Goal: Task Accomplishment & Management: Use online tool/utility

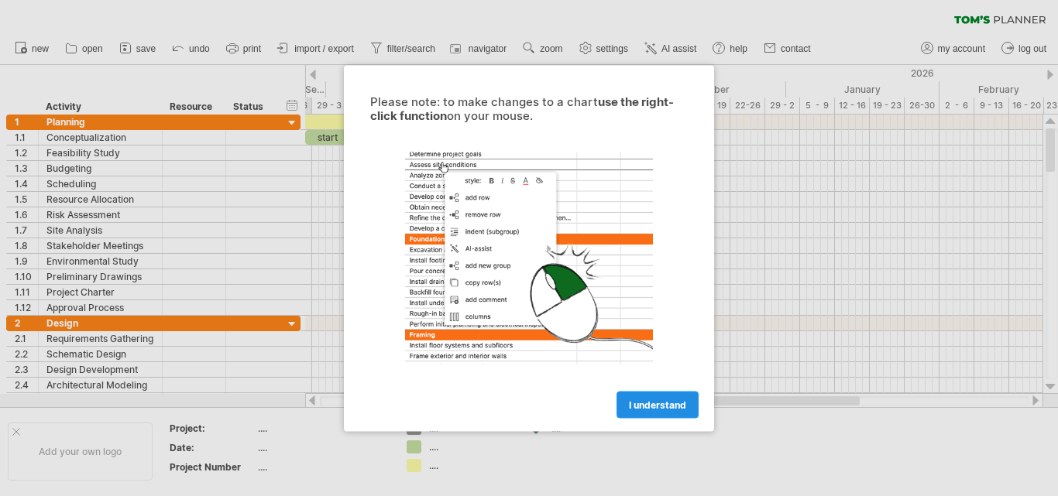
click at [645, 406] on span "I understand" at bounding box center [657, 405] width 57 height 12
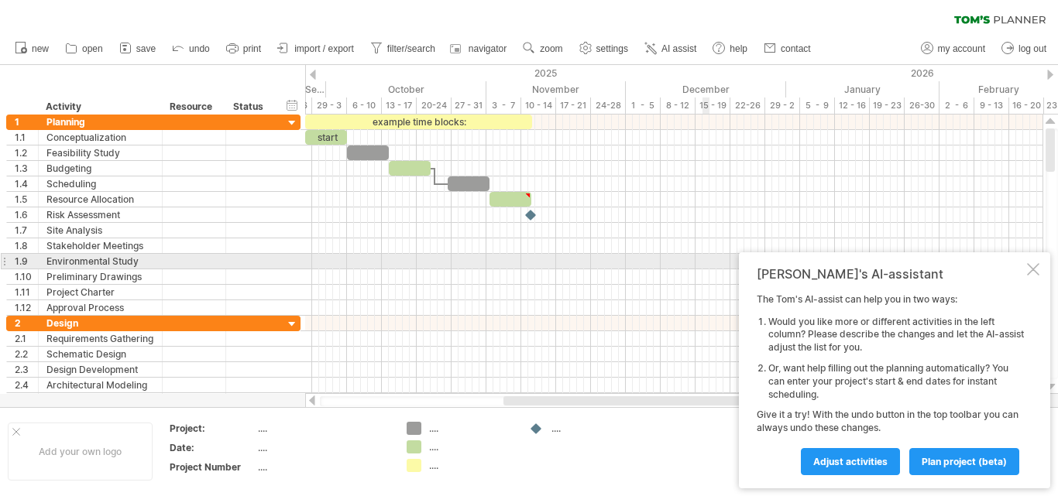
click at [1032, 266] on div at bounding box center [1033, 269] width 12 height 12
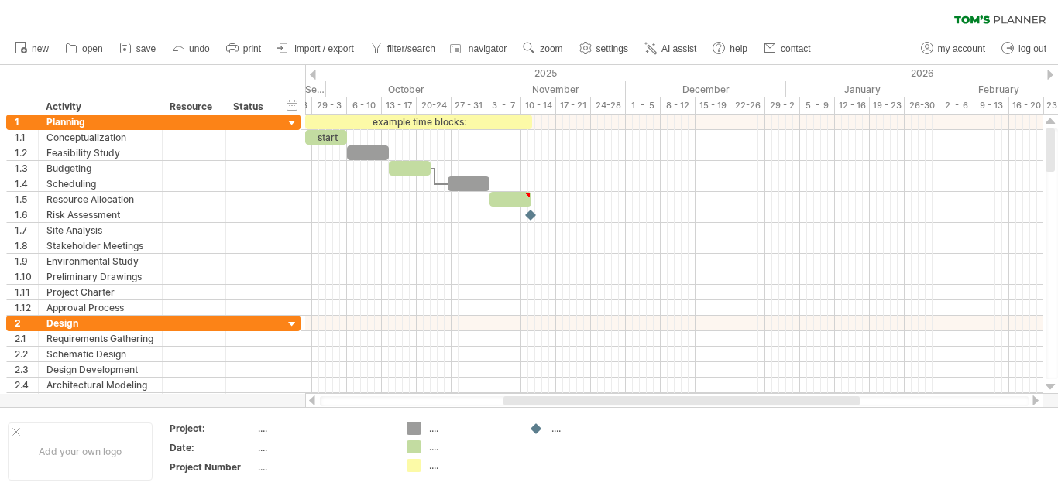
click at [313, 71] on div at bounding box center [313, 75] width 6 height 10
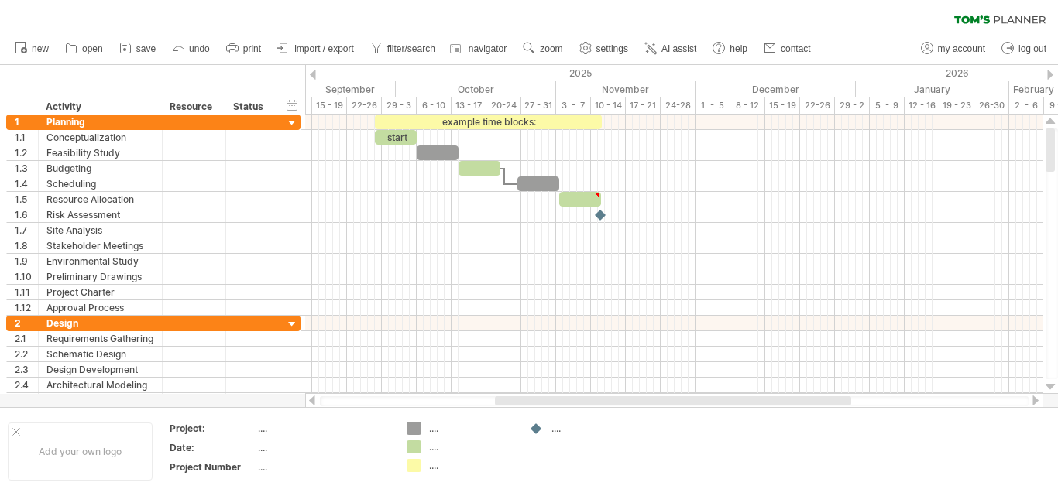
click at [1051, 77] on div at bounding box center [1050, 75] width 6 height 10
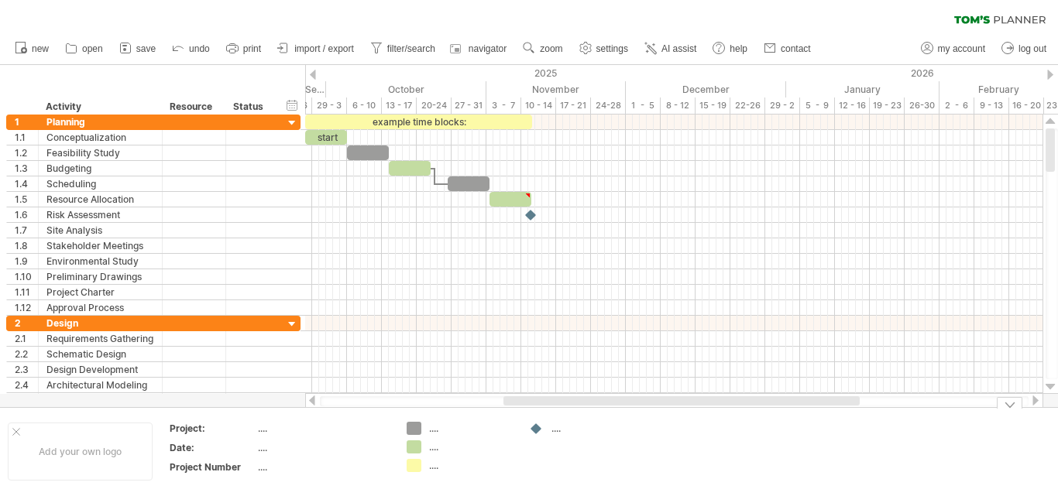
click at [417, 431] on div "Trying to reach [DOMAIN_NAME] Connected again... 0% clear filter new 1" at bounding box center [529, 248] width 1058 height 496
click at [416, 452] on div "Trying to reach [DOMAIN_NAME] Connected again... 0% clear filter new 1" at bounding box center [529, 248] width 1058 height 496
click at [435, 433] on div "...." at bounding box center [471, 428] width 84 height 13
click at [435, 432] on input "text" at bounding box center [467, 428] width 77 height 13
click at [435, 448] on div "...." at bounding box center [471, 447] width 84 height 13
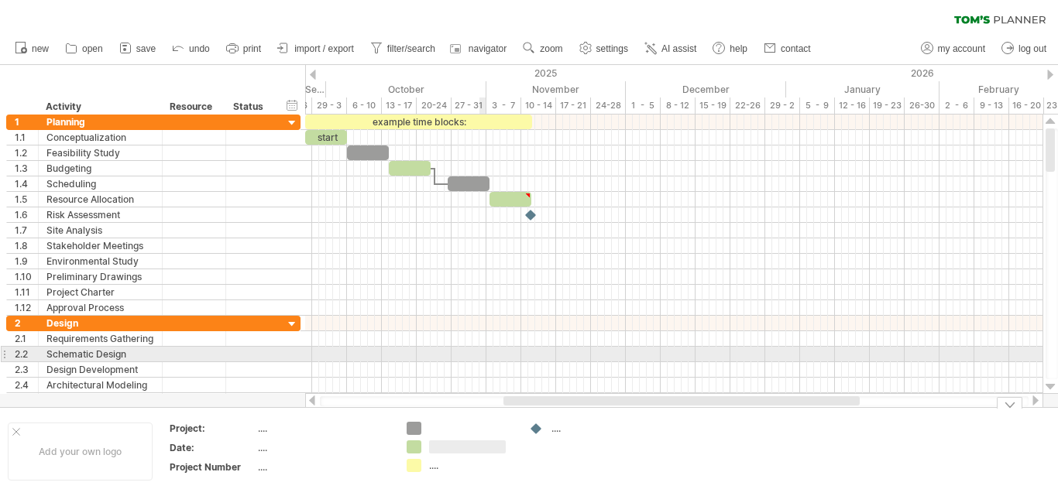
click at [482, 343] on div at bounding box center [673, 339] width 737 height 15
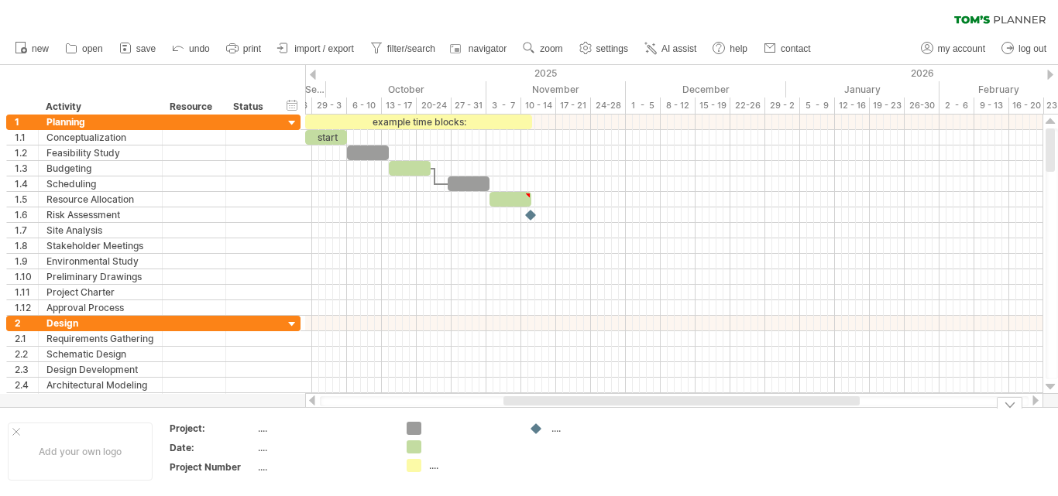
click at [517, 425] on td "...." at bounding box center [460, 452] width 122 height 60
click at [536, 429] on div "Trying to reach [DOMAIN_NAME] Connected again... 0% clear filter new 1" at bounding box center [529, 248] width 1058 height 496
click at [534, 425] on div "Trying to reach [DOMAIN_NAME] Connected again... 0% clear filter new 1" at bounding box center [529, 248] width 1058 height 496
click at [531, 448] on td "...." at bounding box center [582, 452] width 122 height 60
click at [449, 469] on div "...." at bounding box center [471, 465] width 84 height 13
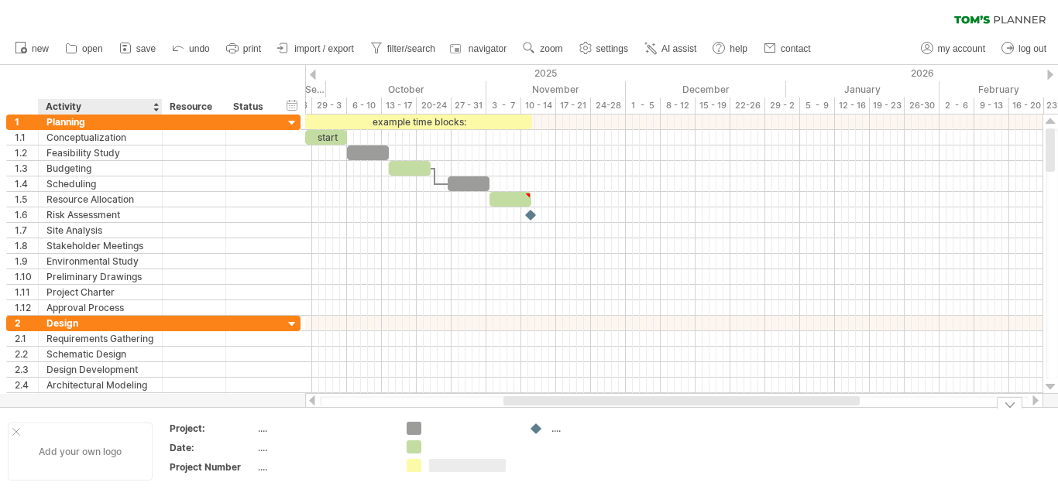
click at [100, 453] on div "Add your own logo" at bounding box center [80, 452] width 145 height 58
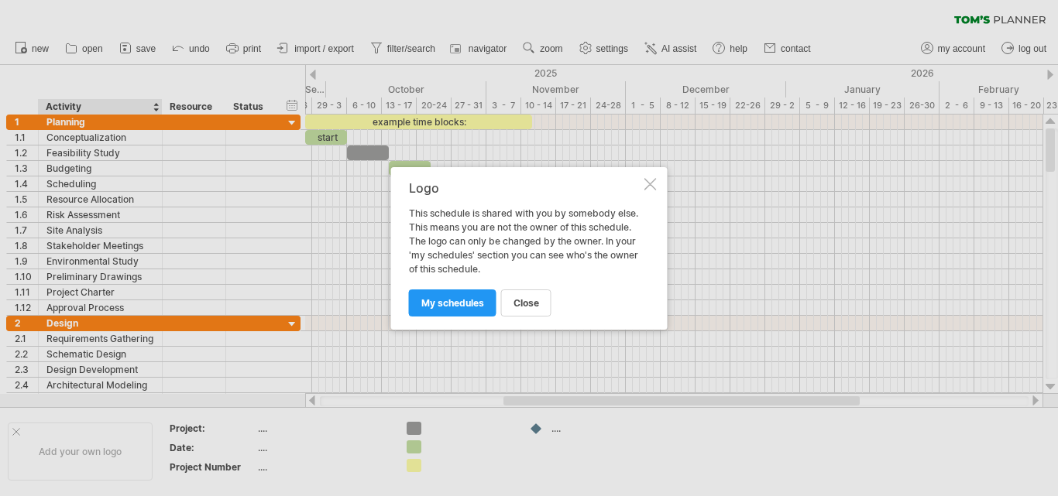
click at [653, 189] on div at bounding box center [650, 184] width 12 height 12
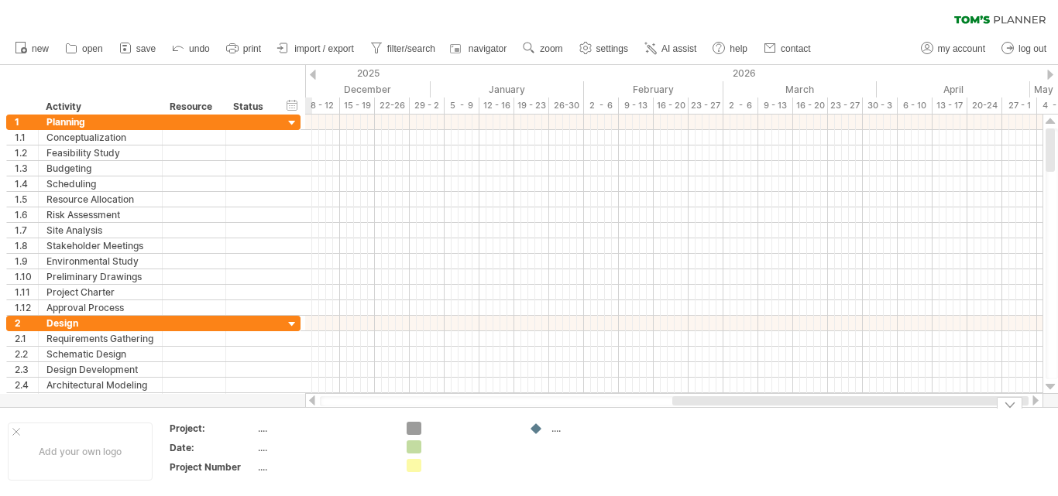
drag, startPoint x: 527, startPoint y: 401, endPoint x: 881, endPoint y: 411, distance: 354.1
click at [881, 411] on div "Trying to reach [DOMAIN_NAME] Connected again... 0% clear filter new 1" at bounding box center [529, 248] width 1058 height 496
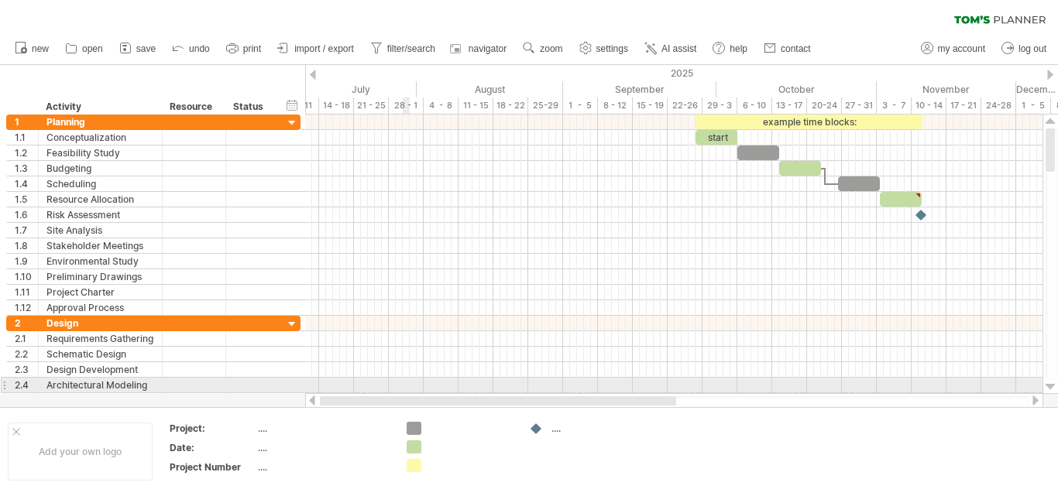
drag, startPoint x: 794, startPoint y: 400, endPoint x: 394, endPoint y: 368, distance: 400.9
click at [395, 378] on div "Trying to reach [DOMAIN_NAME] Connected again... 0% clear filter new 1" at bounding box center [529, 248] width 1058 height 496
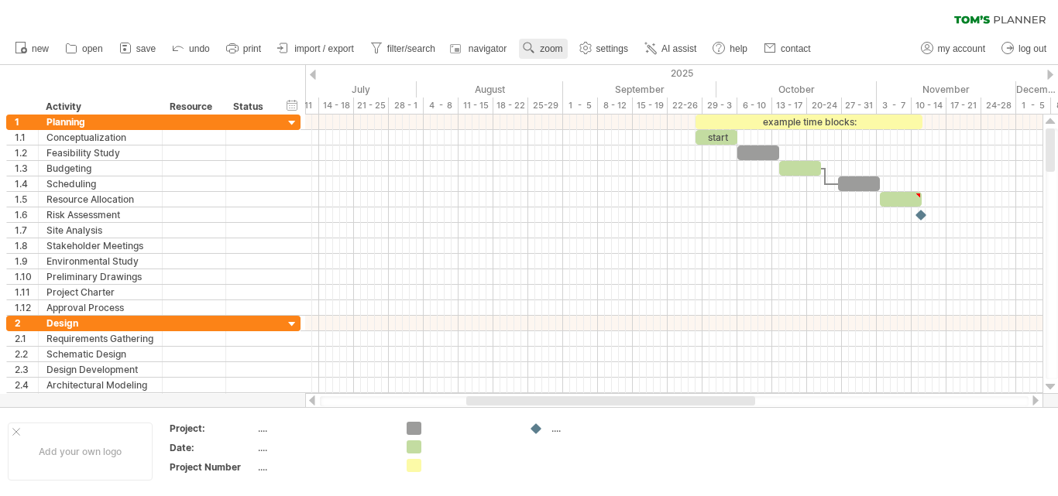
click at [538, 50] on link "zoom" at bounding box center [543, 49] width 48 height 20
click at [563, 69] on div "Month" at bounding box center [589, 70] width 86 height 25
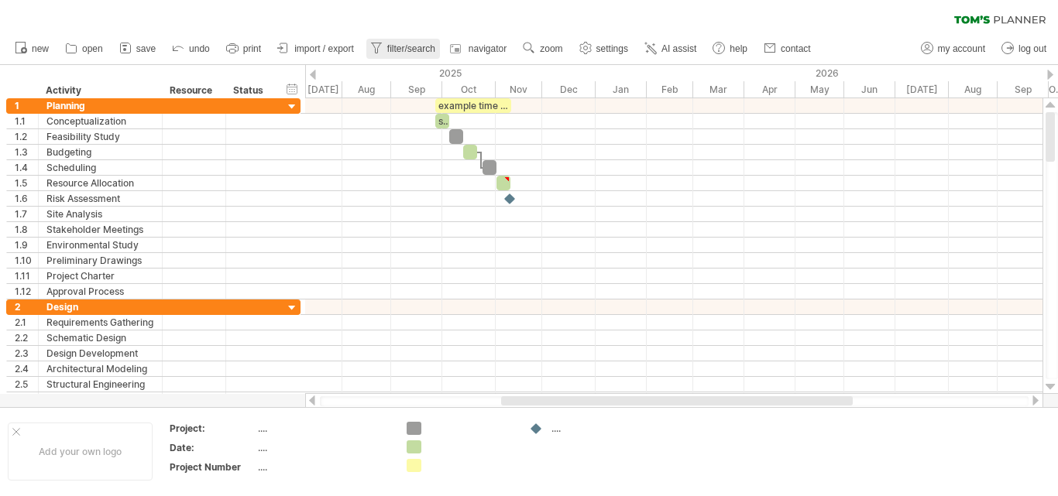
click at [423, 46] on span "filter/search" at bounding box center [411, 48] width 48 height 11
type input "**********"
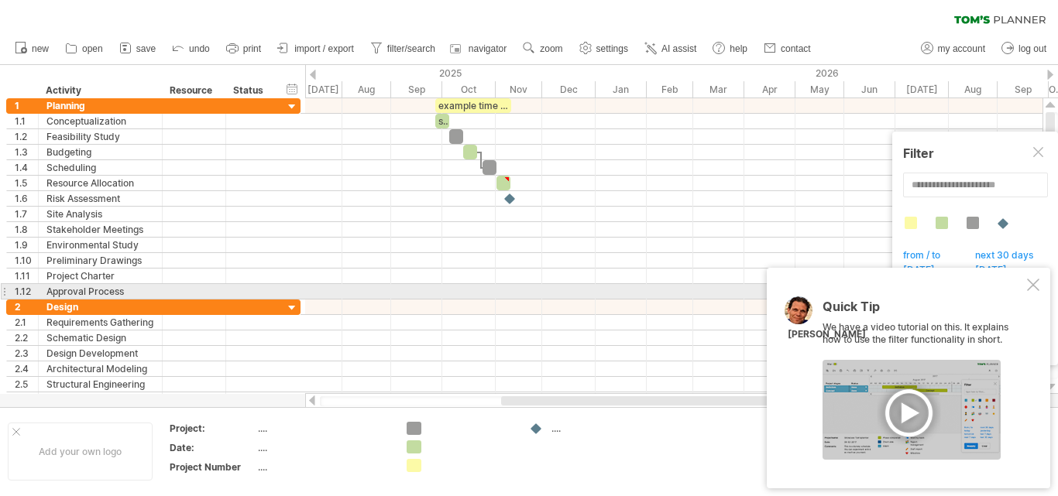
click at [1035, 284] on div at bounding box center [1033, 285] width 12 height 12
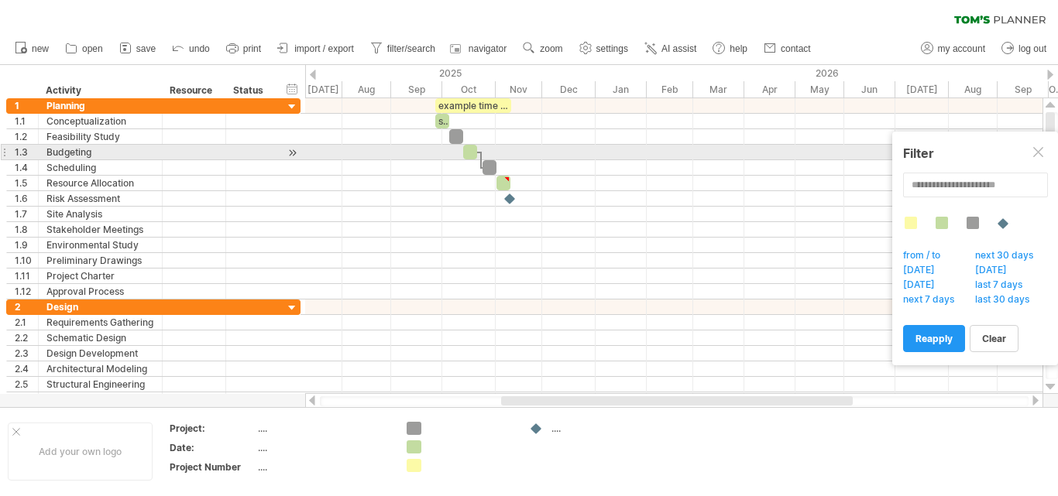
click at [1034, 150] on div at bounding box center [1039, 153] width 12 height 12
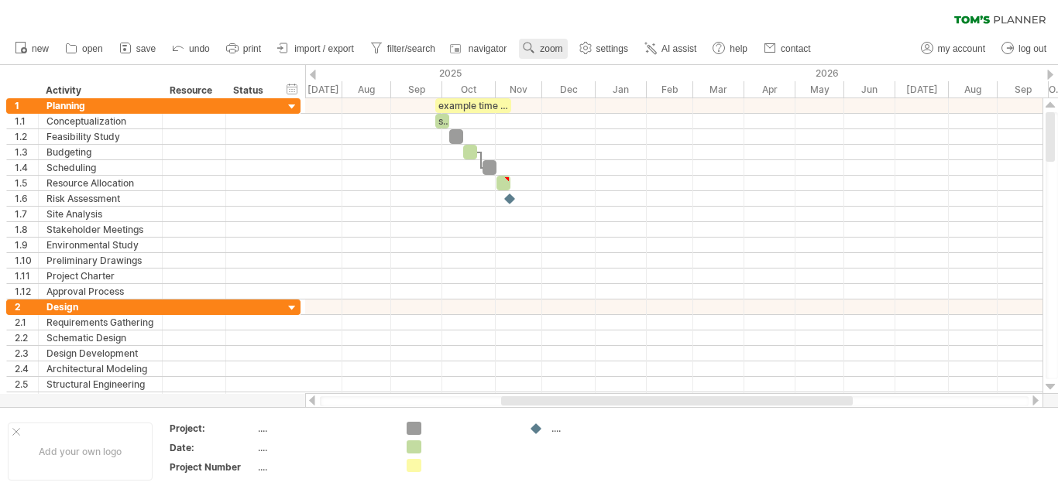
click at [540, 46] on link "zoom" at bounding box center [543, 49] width 48 height 20
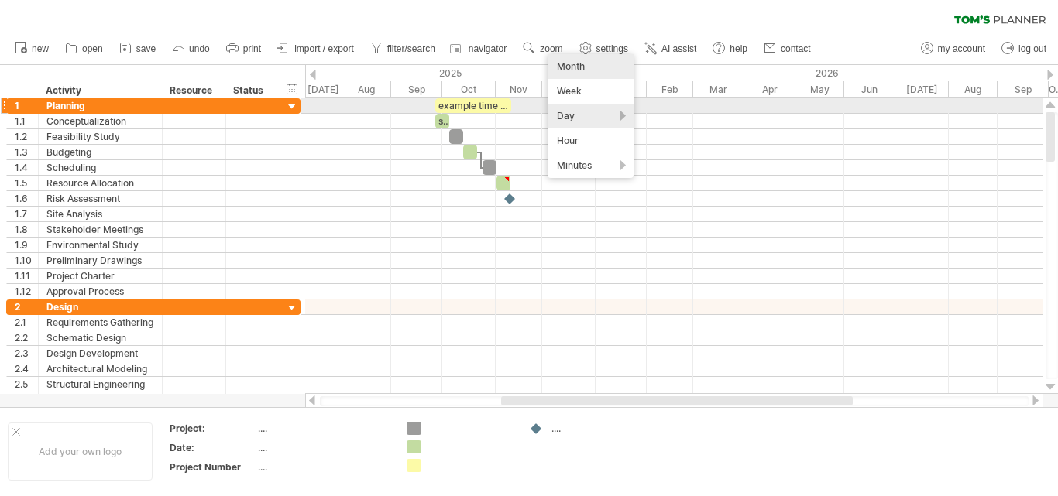
click at [571, 113] on div "Day" at bounding box center [591, 116] width 86 height 25
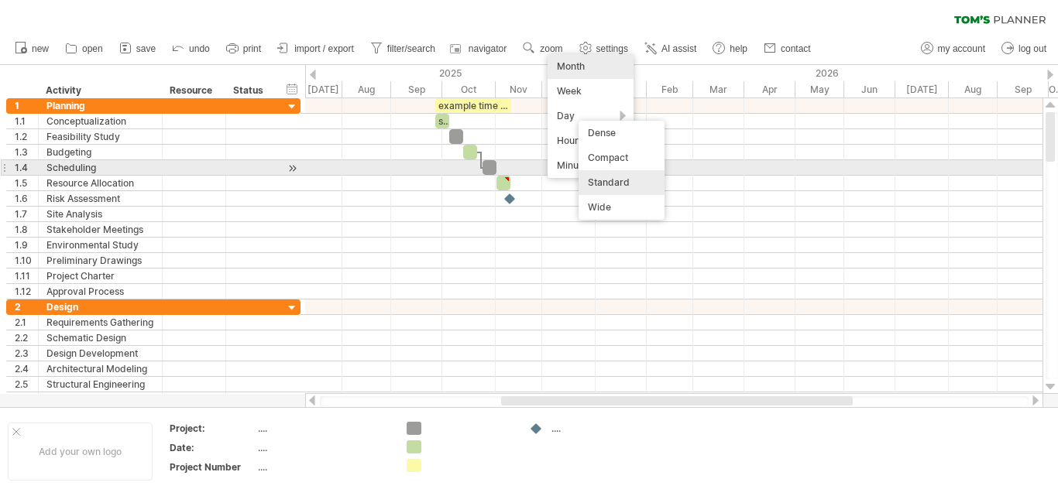
click at [591, 175] on div "Standard" at bounding box center [622, 182] width 86 height 25
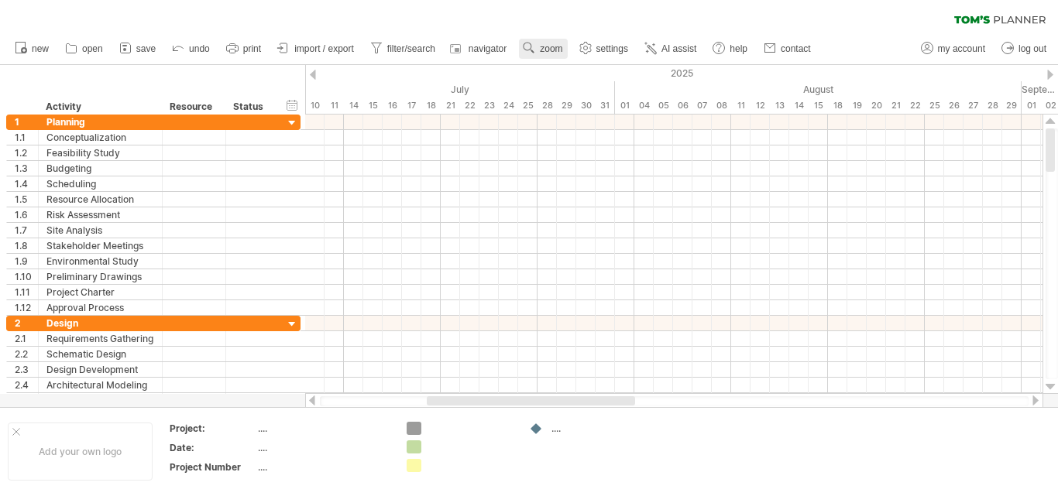
click at [543, 55] on link "zoom" at bounding box center [543, 49] width 48 height 20
click at [571, 94] on div "Week" at bounding box center [594, 100] width 86 height 25
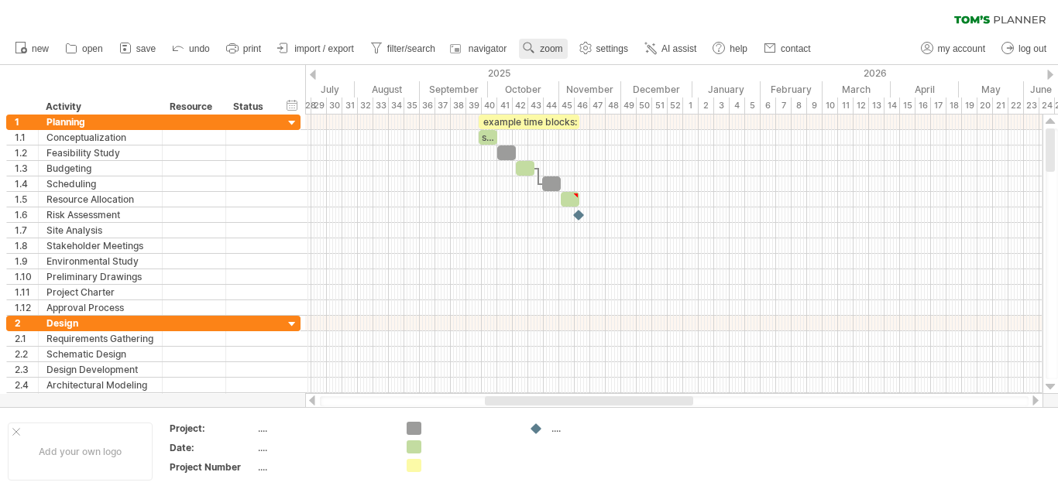
click at [541, 46] on link "zoom" at bounding box center [543, 49] width 48 height 20
drag, startPoint x: 566, startPoint y: 140, endPoint x: 566, endPoint y: 112, distance: 28.7
click at [566, 112] on div "Month Week Day Hour Minutes" at bounding box center [591, 116] width 86 height 124
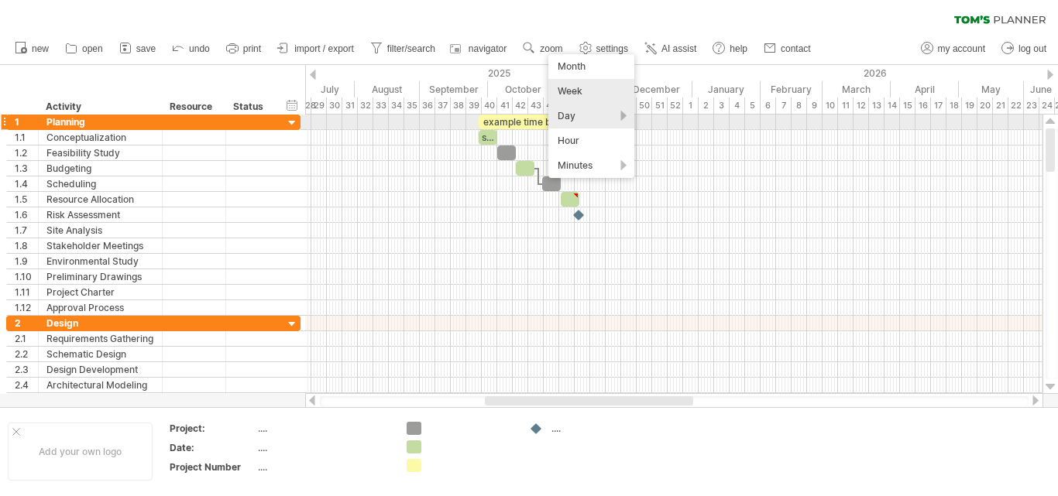
click at [567, 118] on div "Day" at bounding box center [591, 116] width 86 height 25
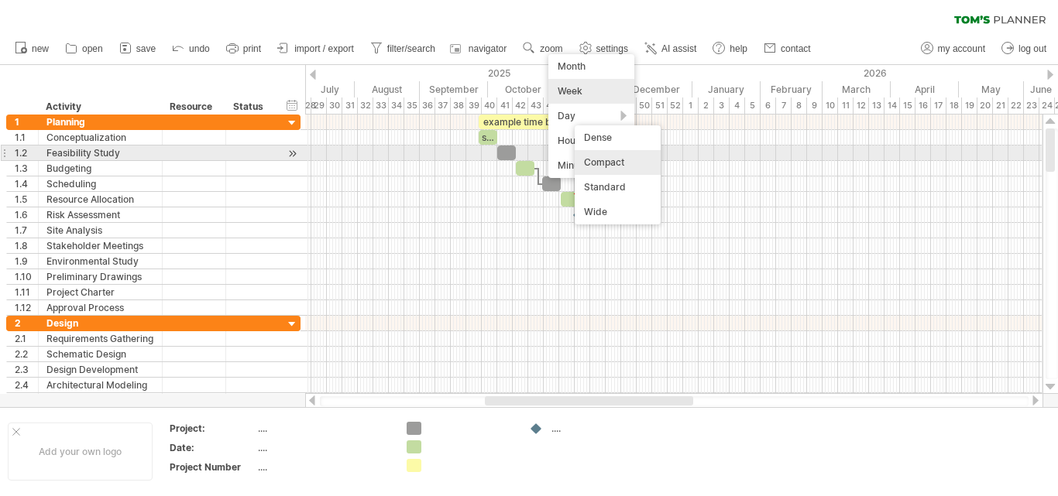
click at [590, 160] on div "Compact" at bounding box center [618, 162] width 86 height 25
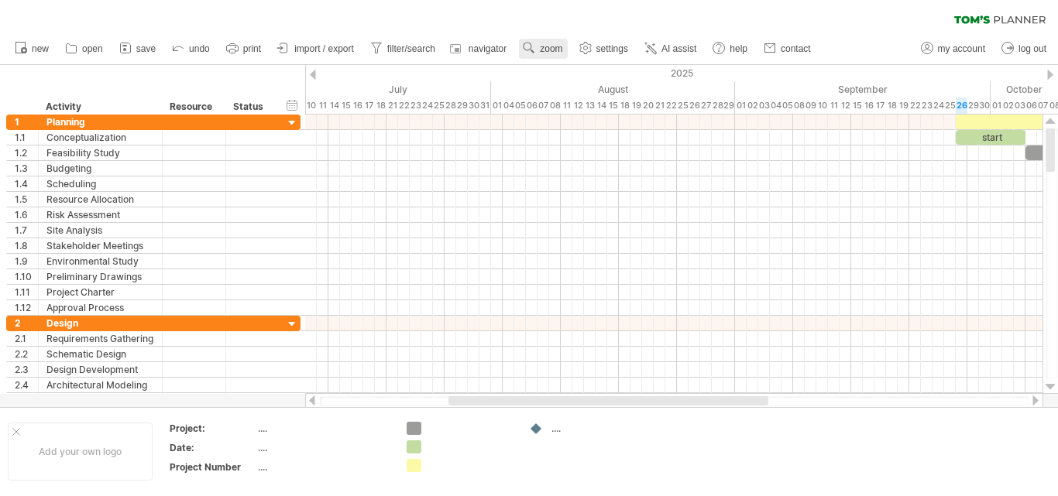
click at [536, 46] on use at bounding box center [528, 47] width 15 height 15
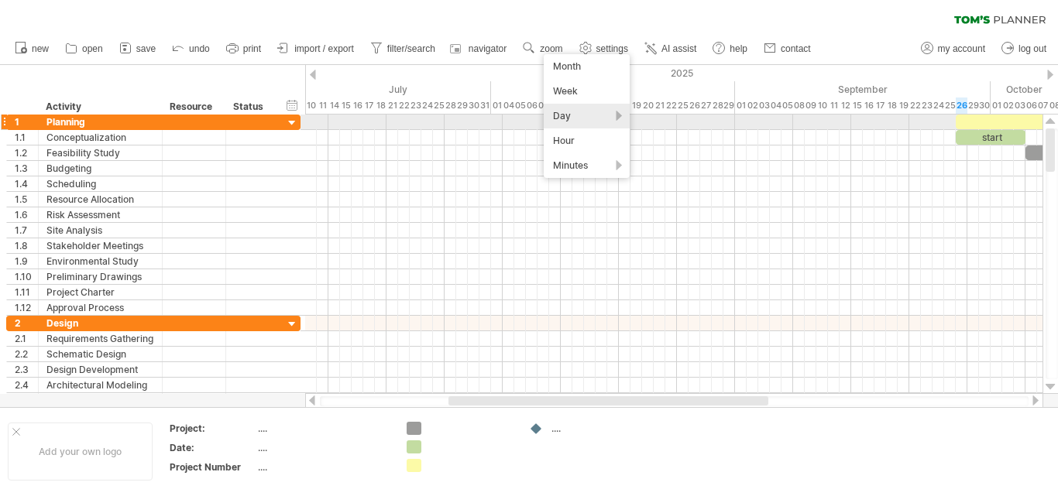
click at [573, 117] on div "Day" at bounding box center [587, 116] width 86 height 25
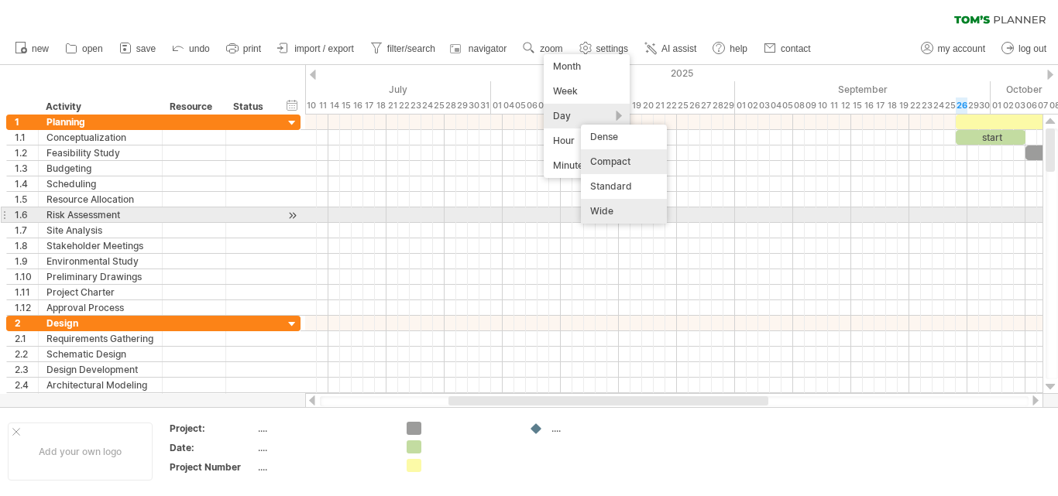
click at [601, 209] on div "Wide" at bounding box center [624, 211] width 86 height 25
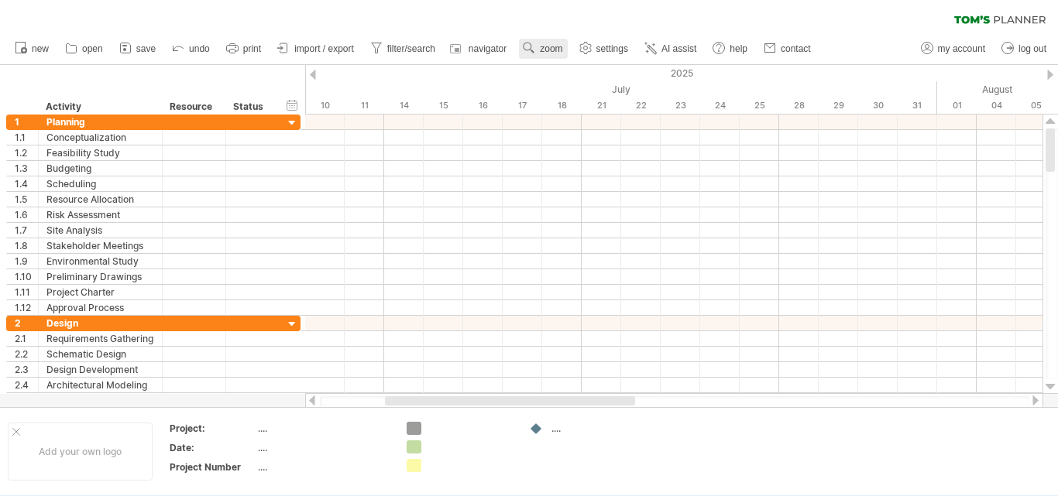
click at [548, 46] on span "zoom" at bounding box center [551, 48] width 22 height 11
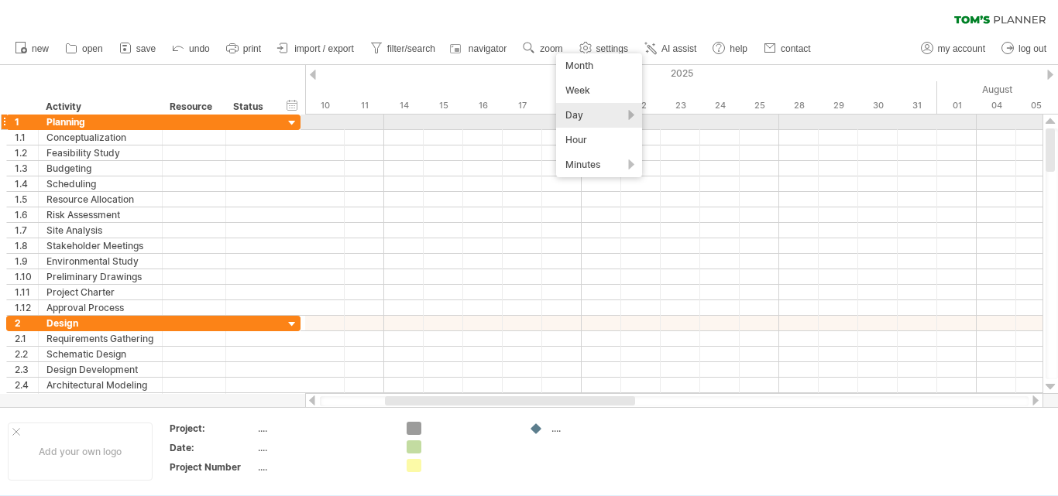
click at [581, 117] on div "Day" at bounding box center [599, 115] width 86 height 25
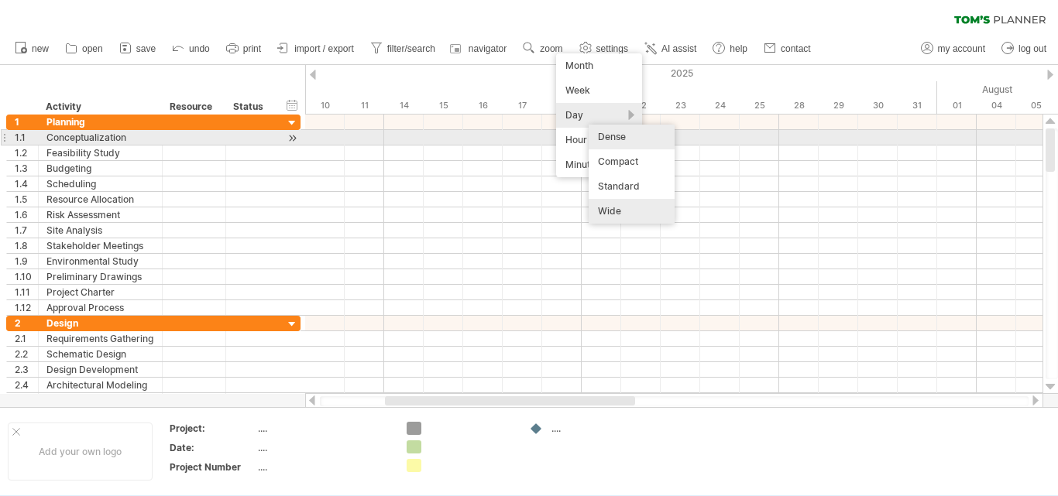
click at [613, 136] on div "Dense" at bounding box center [632, 137] width 86 height 25
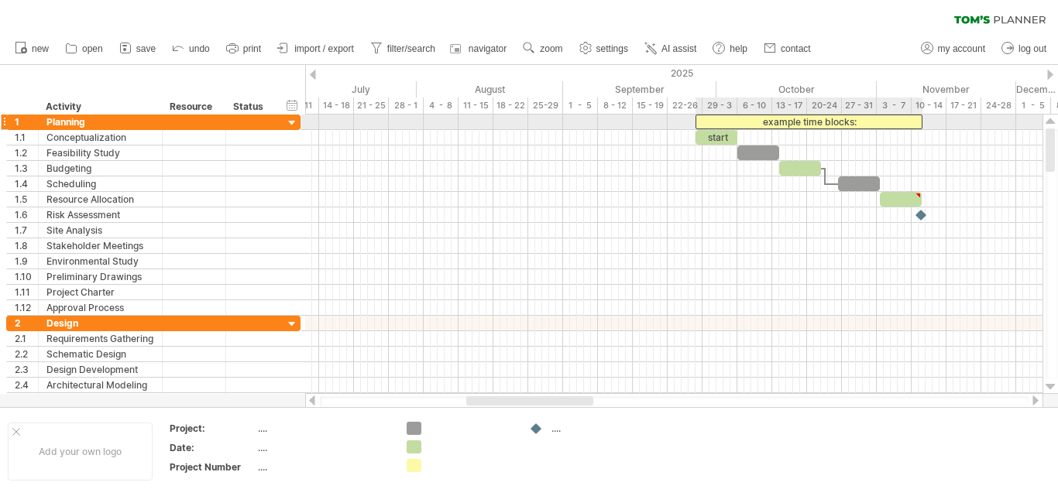
click at [863, 122] on div "example time blocks:" at bounding box center [809, 122] width 227 height 15
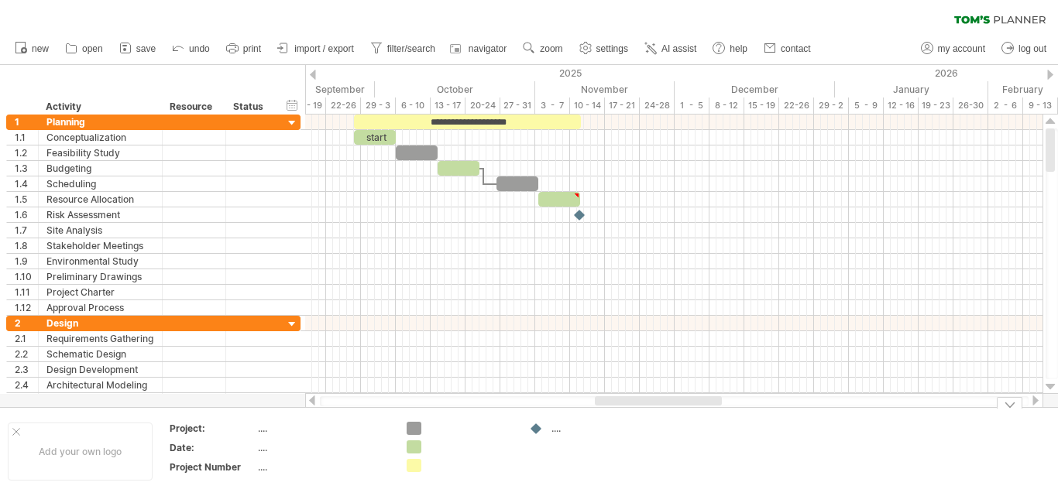
drag, startPoint x: 503, startPoint y: 400, endPoint x: 631, endPoint y: 414, distance: 129.4
click at [631, 414] on div "Trying to reach [DOMAIN_NAME] Connected again... 0% clear filter new 1" at bounding box center [529, 248] width 1058 height 496
click at [146, 48] on span "save" at bounding box center [145, 48] width 19 height 11
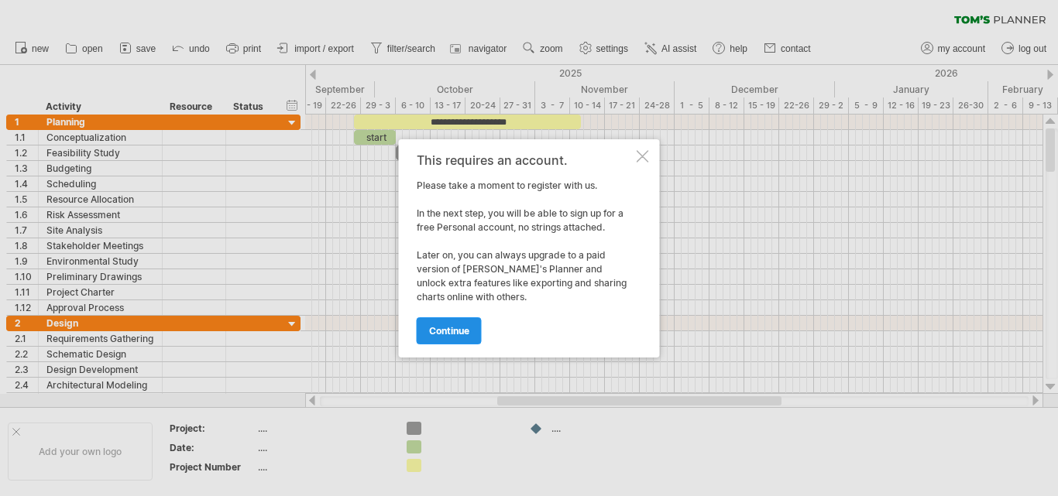
click at [445, 332] on span "continue" at bounding box center [449, 331] width 40 height 12
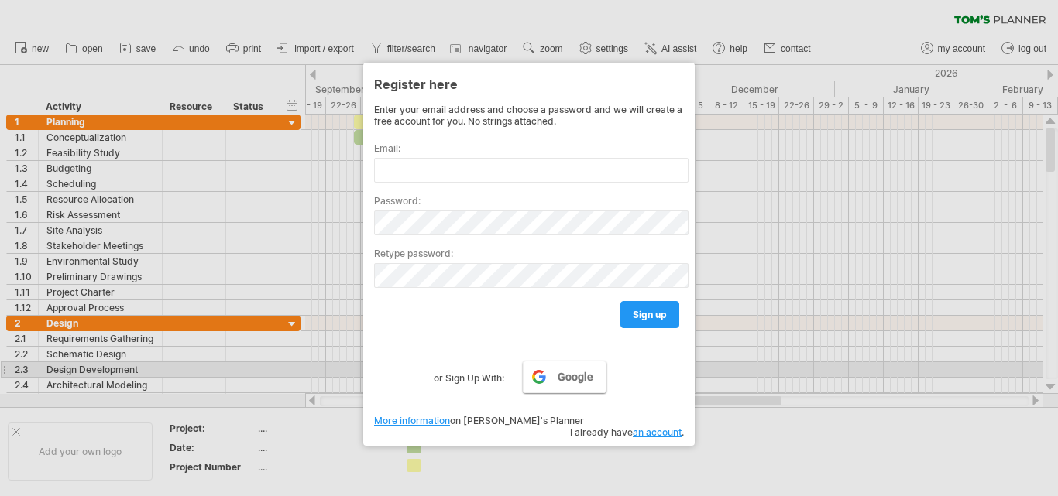
click at [564, 376] on span "Google" at bounding box center [576, 377] width 36 height 12
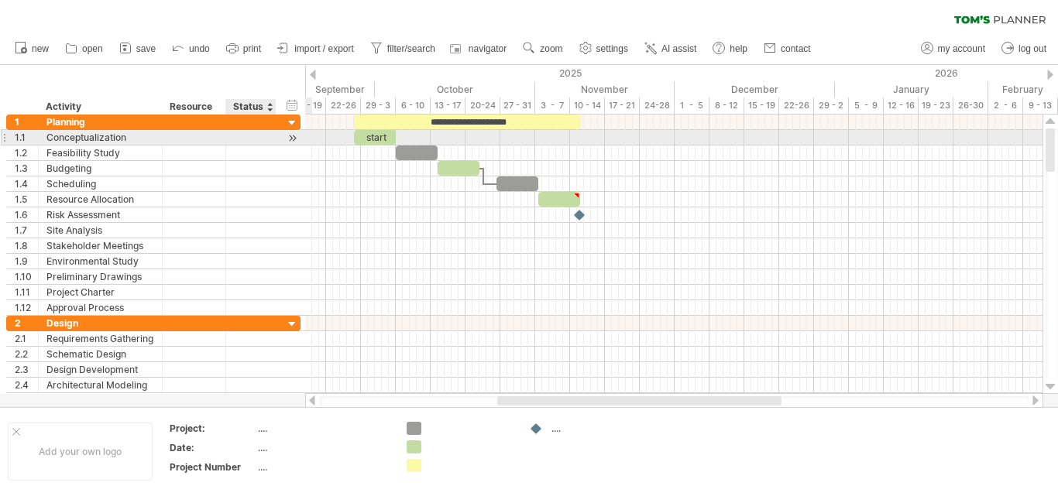
click at [249, 136] on div at bounding box center [251, 137] width 34 height 15
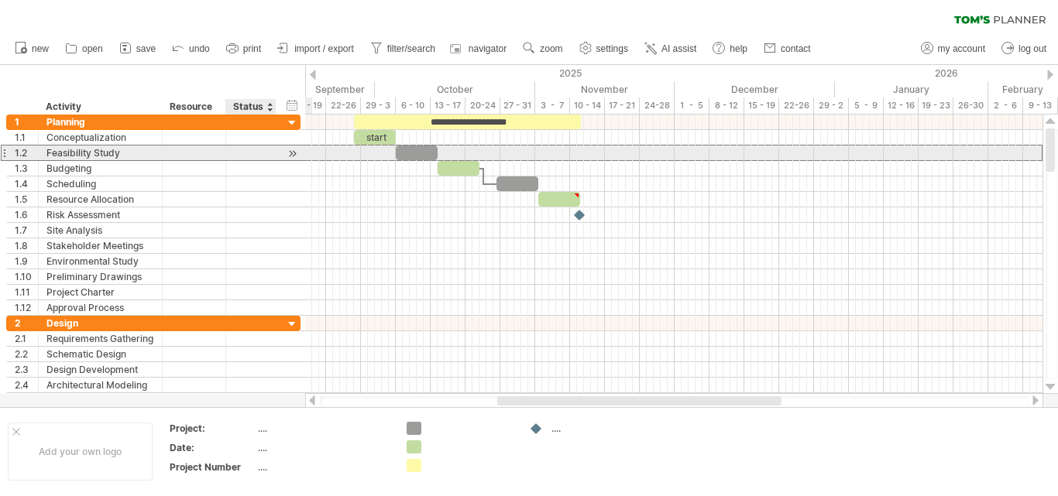
click at [249, 154] on div at bounding box center [251, 153] width 34 height 15
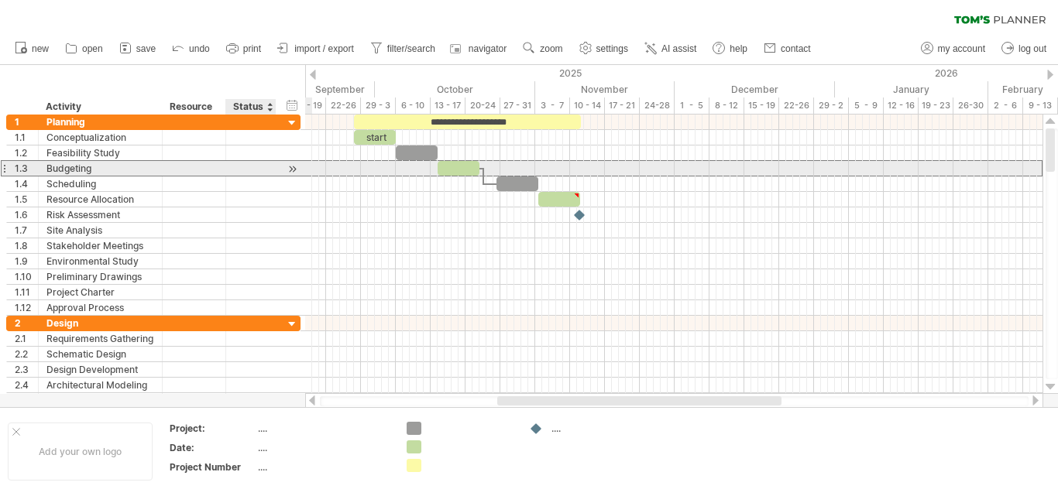
click at [250, 167] on div at bounding box center [251, 168] width 34 height 15
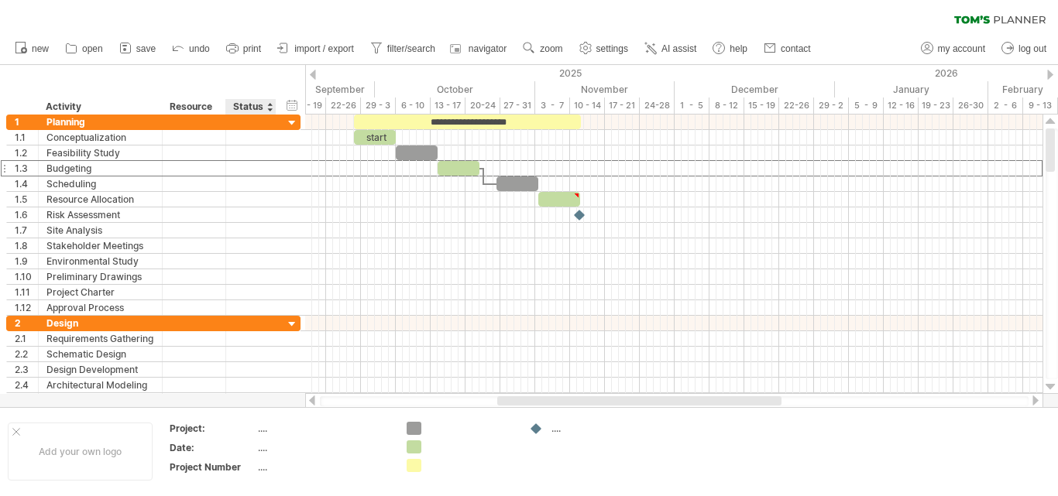
click at [272, 106] on div at bounding box center [269, 106] width 6 height 15
click at [144, 52] on span "save" at bounding box center [145, 48] width 19 height 11
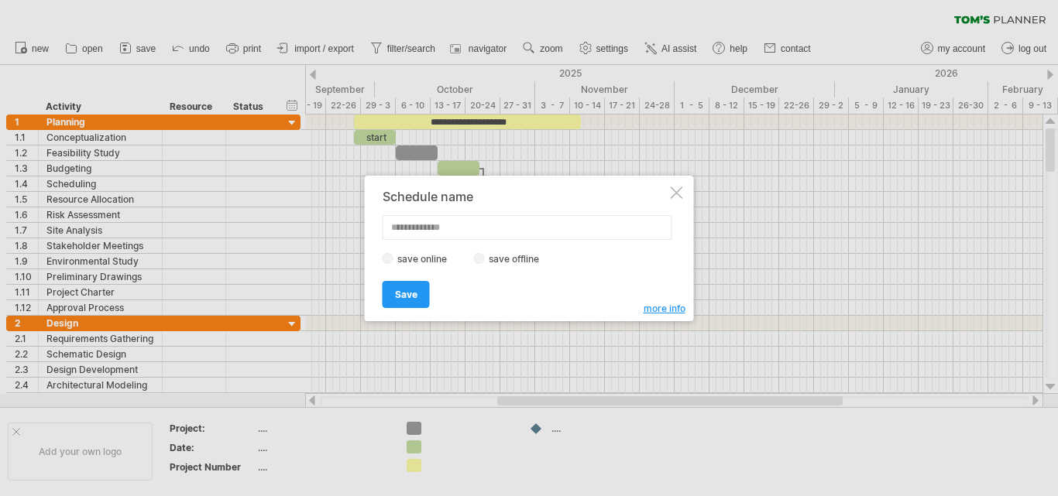
click at [677, 194] on div at bounding box center [677, 193] width 12 height 12
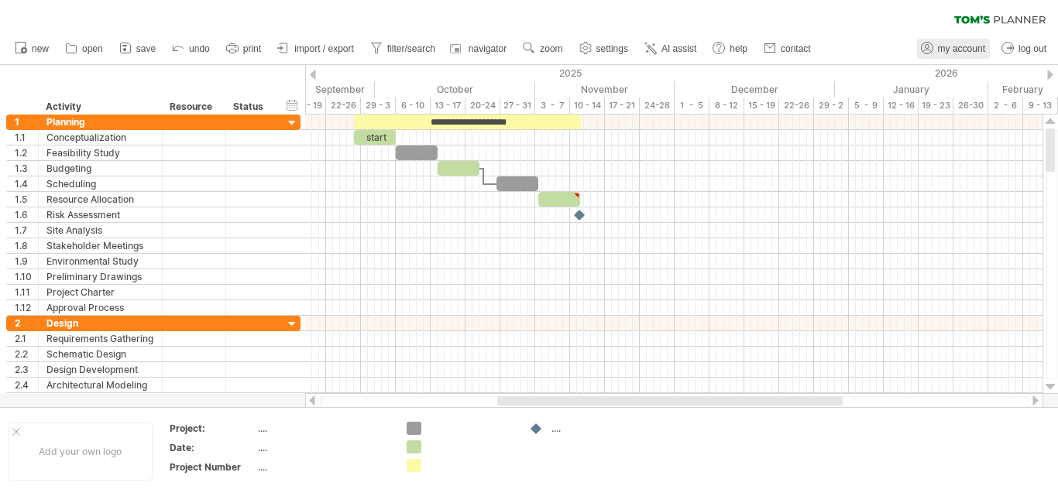
click at [971, 52] on span "my account" at bounding box center [961, 48] width 47 height 11
type input "**********"
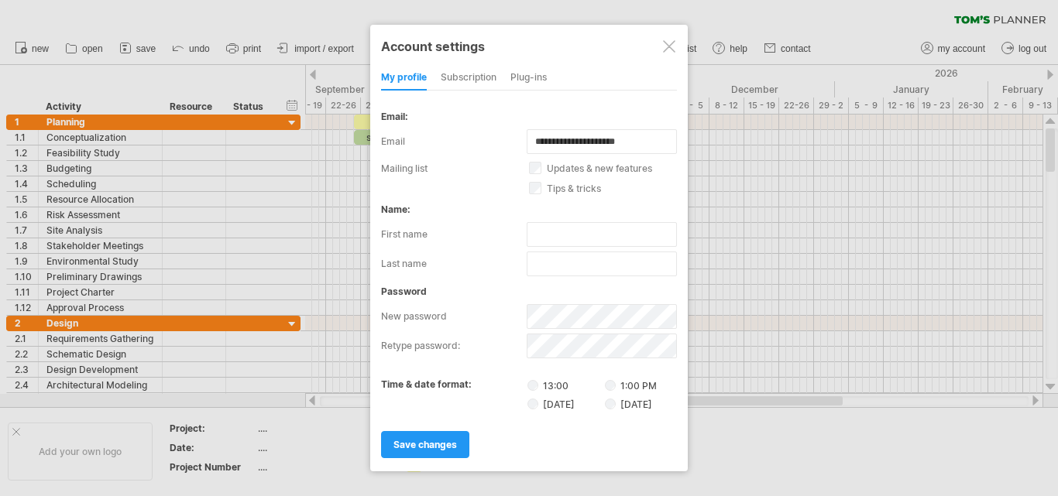
click at [671, 44] on div at bounding box center [669, 46] width 12 height 12
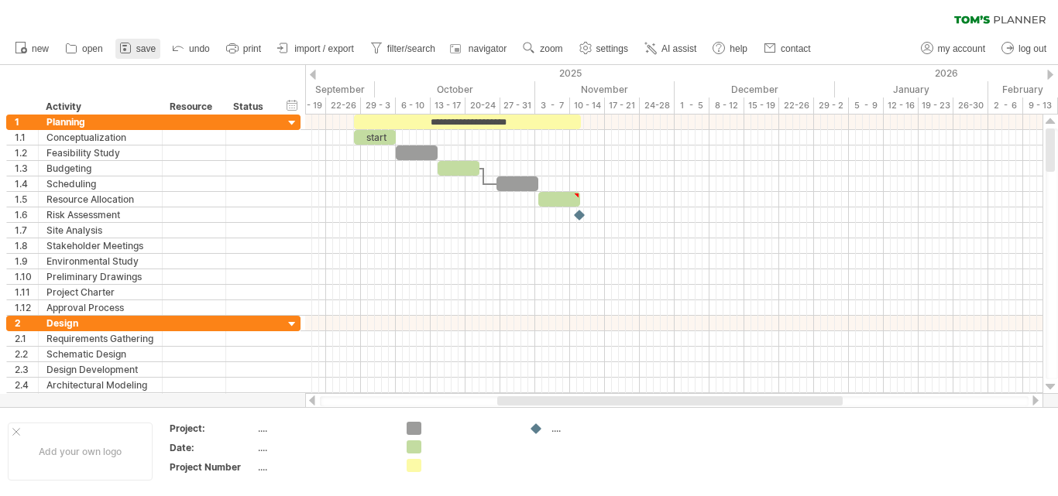
click at [145, 50] on span "save" at bounding box center [145, 48] width 19 height 11
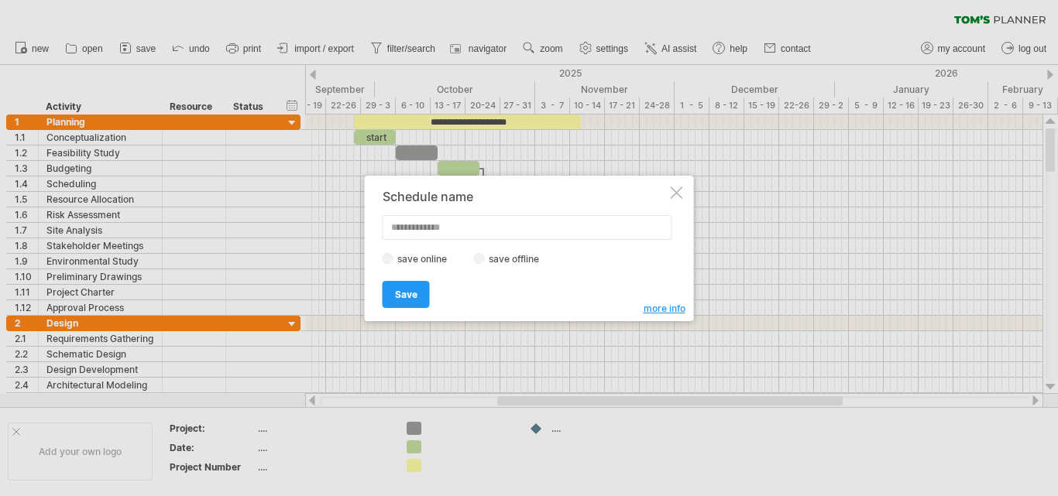
click at [515, 257] on label "save offline" at bounding box center [518, 259] width 67 height 12
click at [422, 304] on link "Save" at bounding box center [406, 294] width 47 height 27
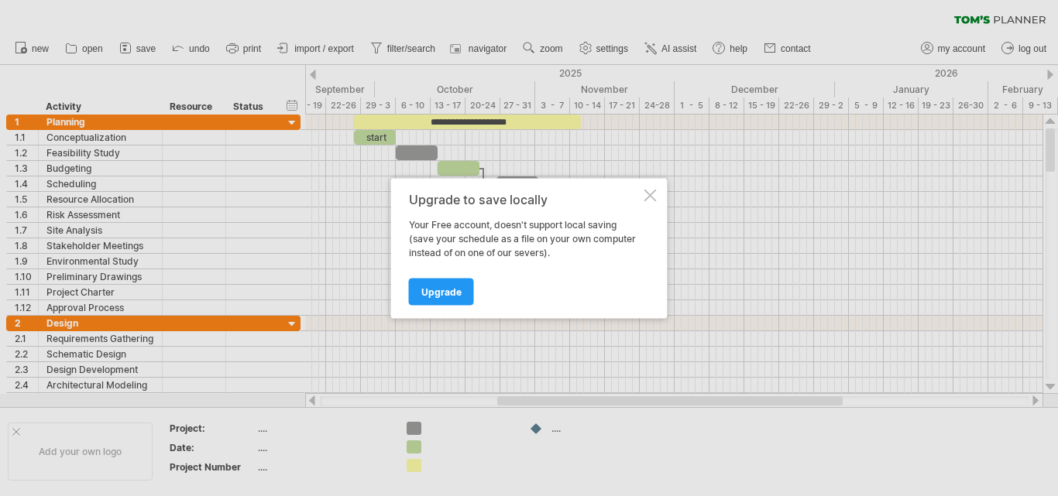
click at [651, 199] on div at bounding box center [650, 195] width 12 height 12
